Goal: Task Accomplishment & Management: Use online tool/utility

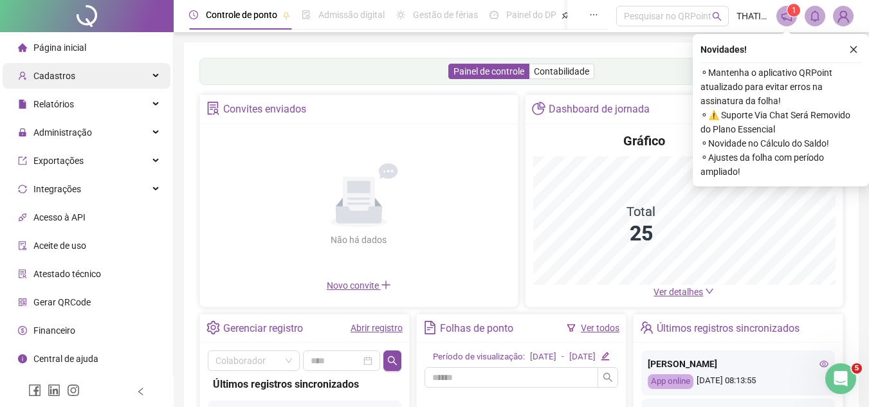
click at [100, 75] on div "Cadastros" at bounding box center [87, 76] width 168 height 26
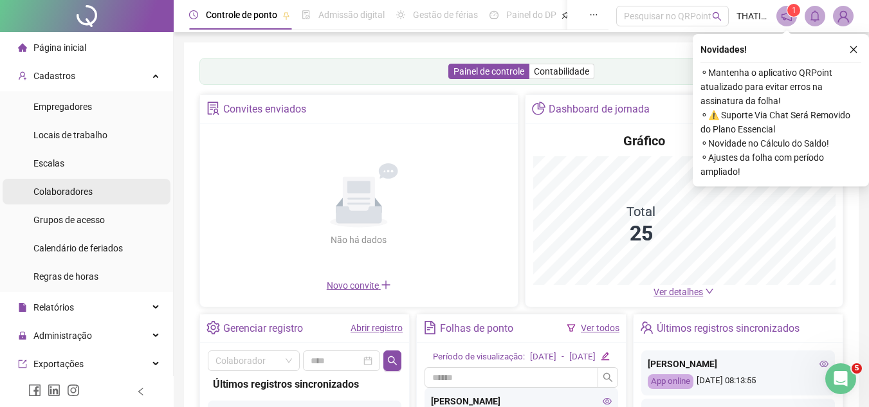
click at [70, 185] on div "Colaboradores" at bounding box center [62, 192] width 59 height 26
click at [98, 192] on li "Colaboradores" at bounding box center [87, 192] width 168 height 26
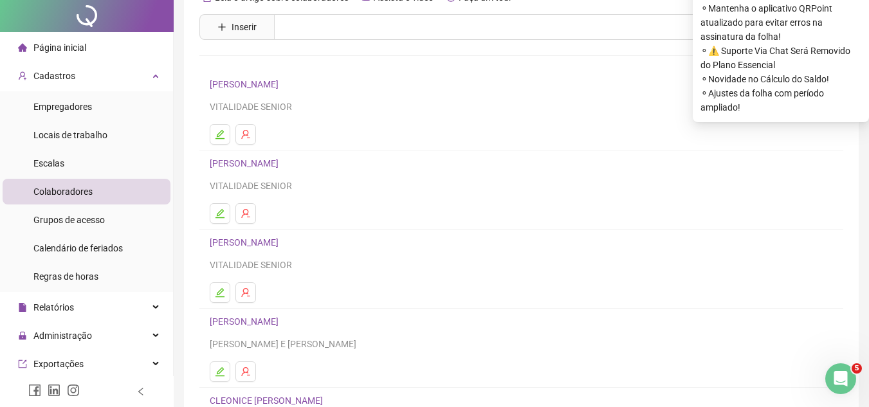
scroll to position [215, 0]
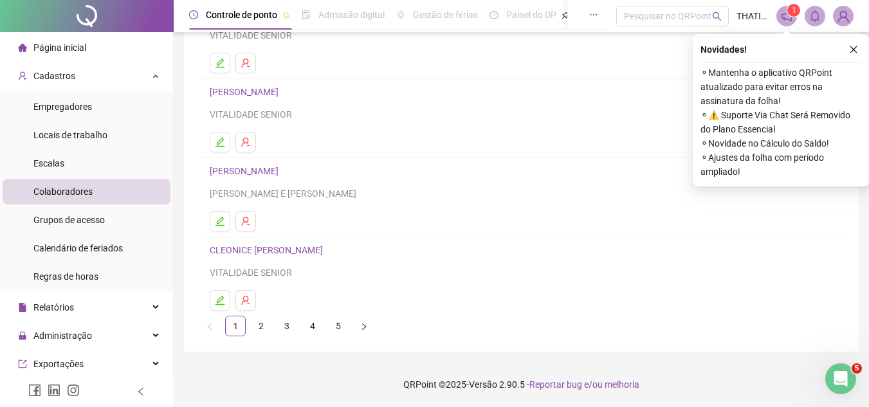
click at [342, 330] on link "5" at bounding box center [338, 326] width 19 height 19
click at [243, 247] on link "[PERSON_NAME]" at bounding box center [246, 250] width 73 height 10
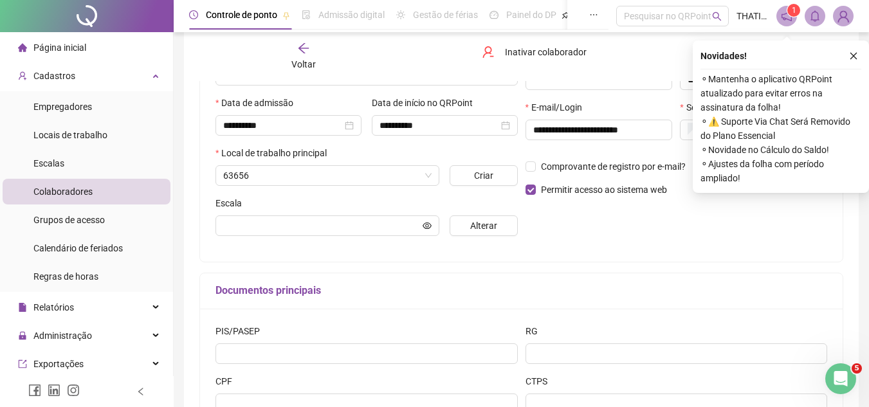
scroll to position [221, 0]
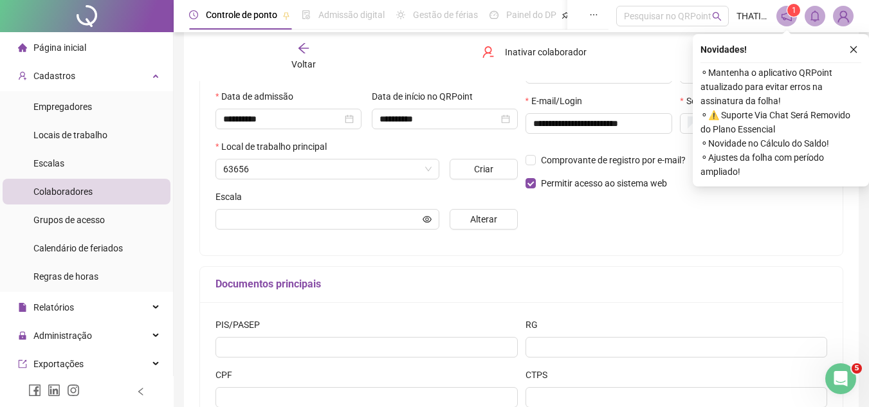
type input "**********"
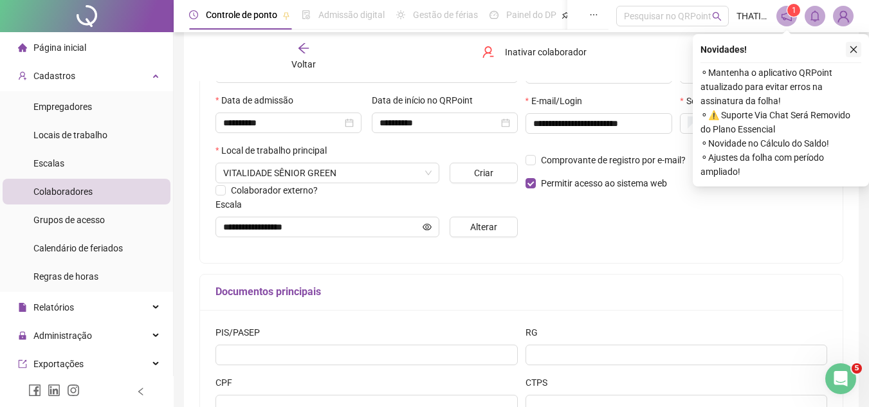
click at [854, 52] on icon "close" at bounding box center [853, 49] width 9 height 9
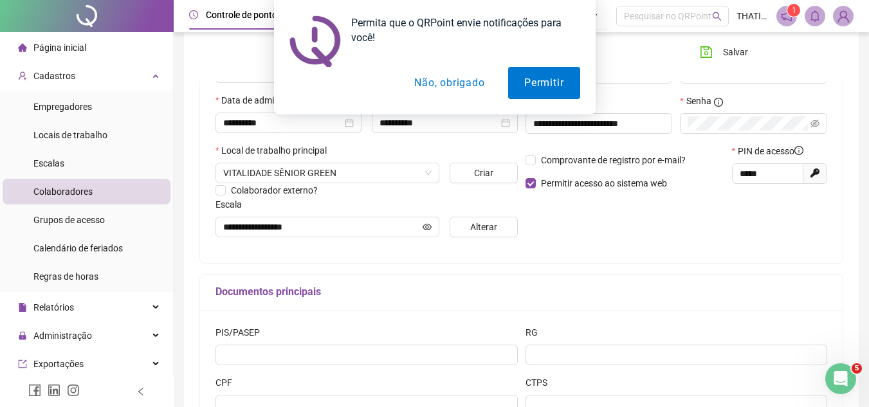
click at [475, 78] on button "Não, obrigado" at bounding box center [449, 83] width 102 height 32
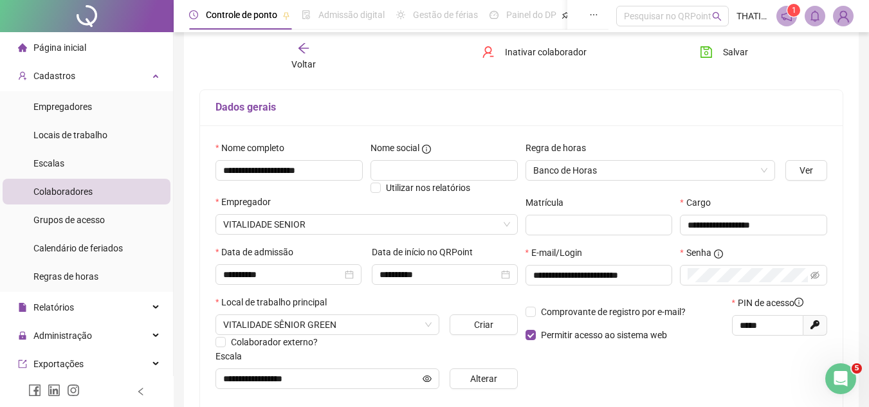
scroll to position [134, 0]
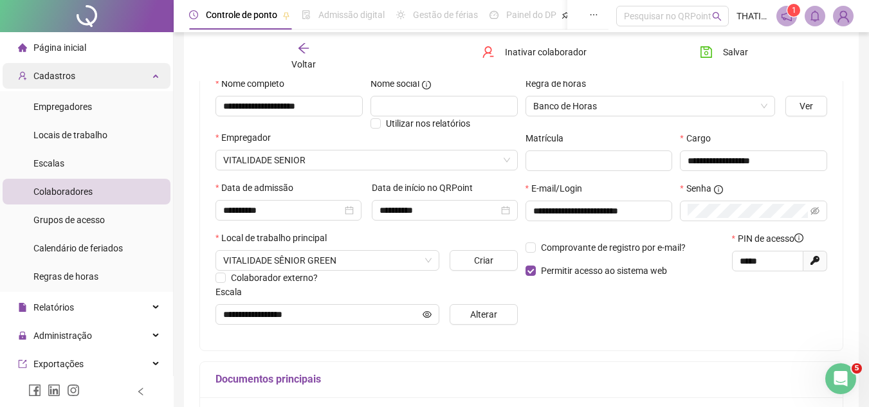
click at [64, 76] on span "Cadastros" at bounding box center [54, 76] width 42 height 10
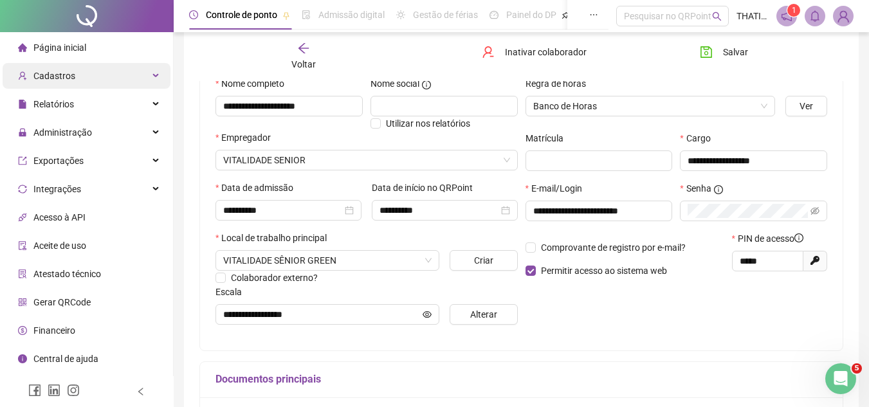
click at [91, 66] on div "Cadastros" at bounding box center [87, 76] width 168 height 26
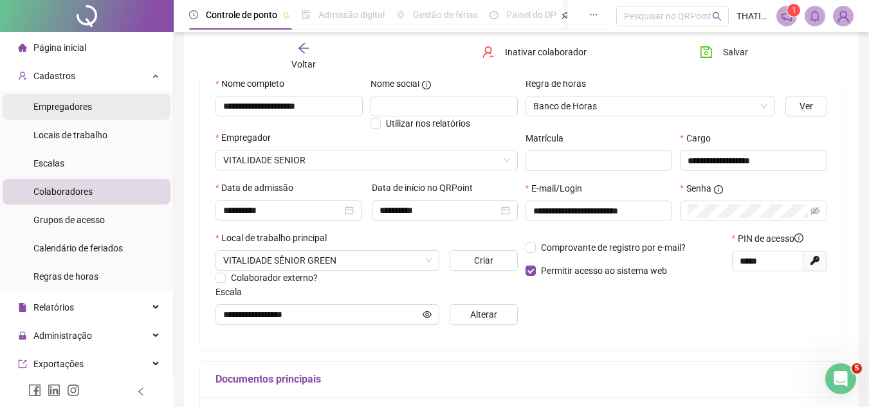
click at [51, 97] on div "Empregadores" at bounding box center [62, 107] width 59 height 26
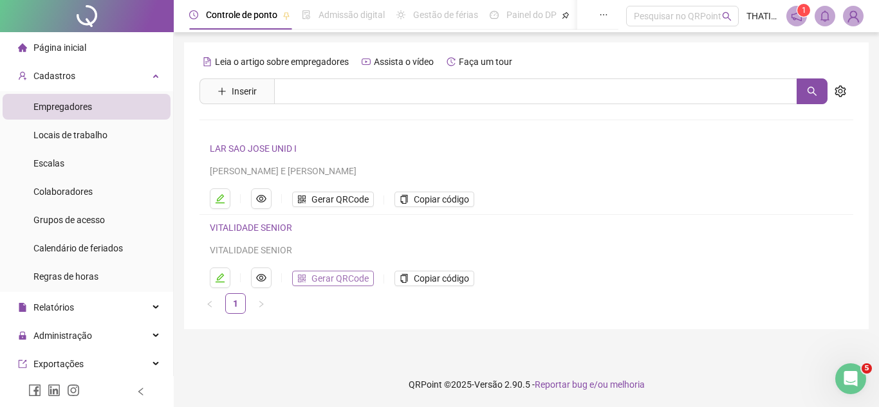
click at [333, 277] on span "Gerar QRCode" at bounding box center [339, 279] width 57 height 14
click at [330, 194] on span "Gerar QRCode" at bounding box center [339, 199] width 57 height 14
